Goal: Task Accomplishment & Management: Complete application form

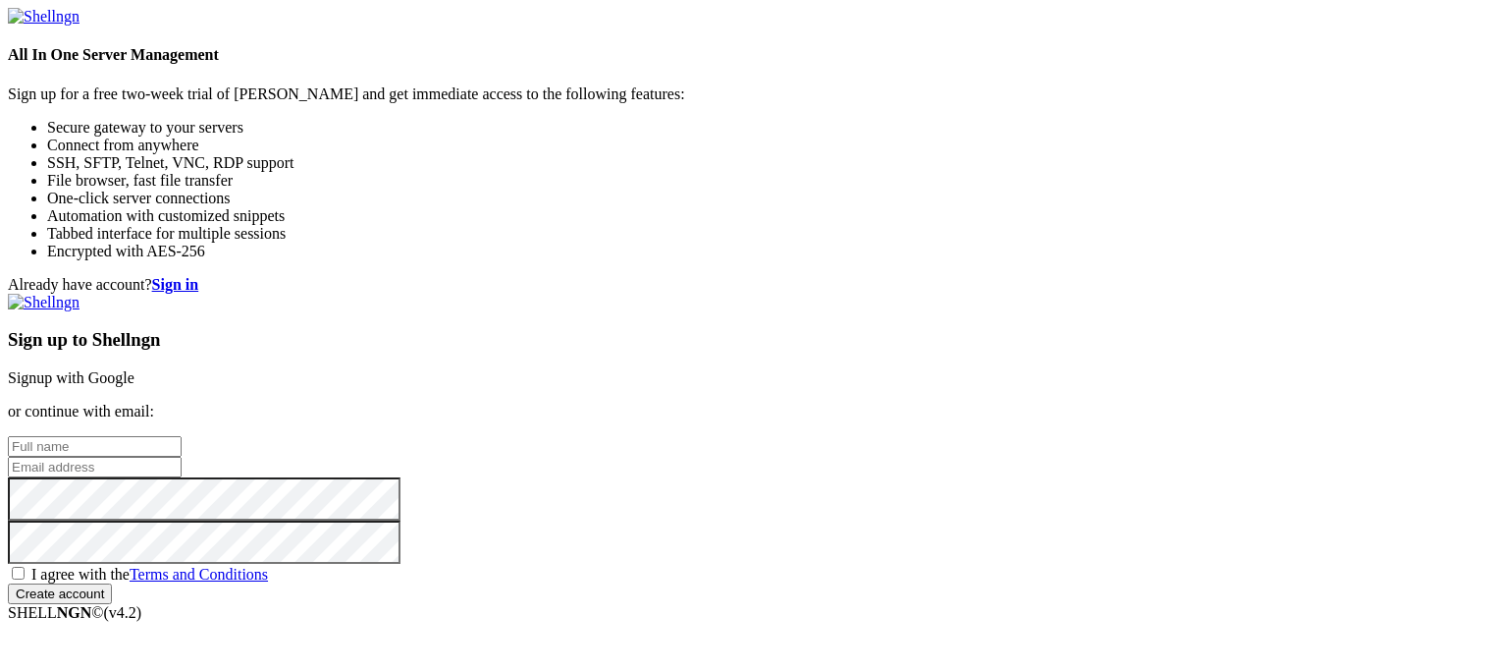
click at [906, 305] on div "Sign up to Shellngn Signup with Google or continue with email: I agree with the…" at bounding box center [745, 449] width 1474 height 310
click at [182, 436] on input "text" at bounding box center [95, 446] width 174 height 21
type input "kamala"
type input "[PERSON_NAME]"
click at [182, 457] on input "email" at bounding box center [95, 467] width 174 height 21
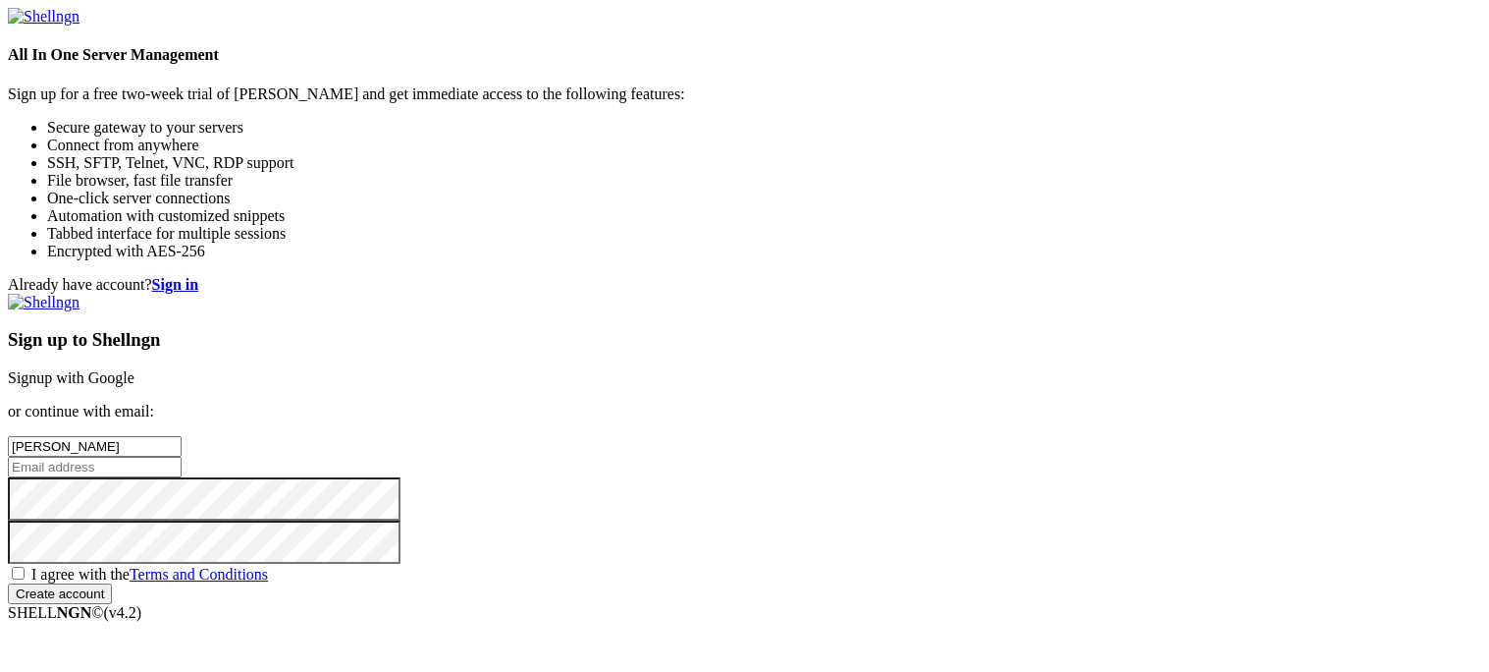
type input "[EMAIL_ADDRESS][DOMAIN_NAME]"
click at [268, 565] on span "I agree with the Terms and Conditions" at bounding box center [149, 573] width 237 height 17
click at [25, 566] on input "I agree with the Terms and Conditions" at bounding box center [18, 572] width 13 height 13
checkbox input "true"
click at [112, 583] on input "Create account" at bounding box center [60, 593] width 104 height 21
